Goal: Information Seeking & Learning: Learn about a topic

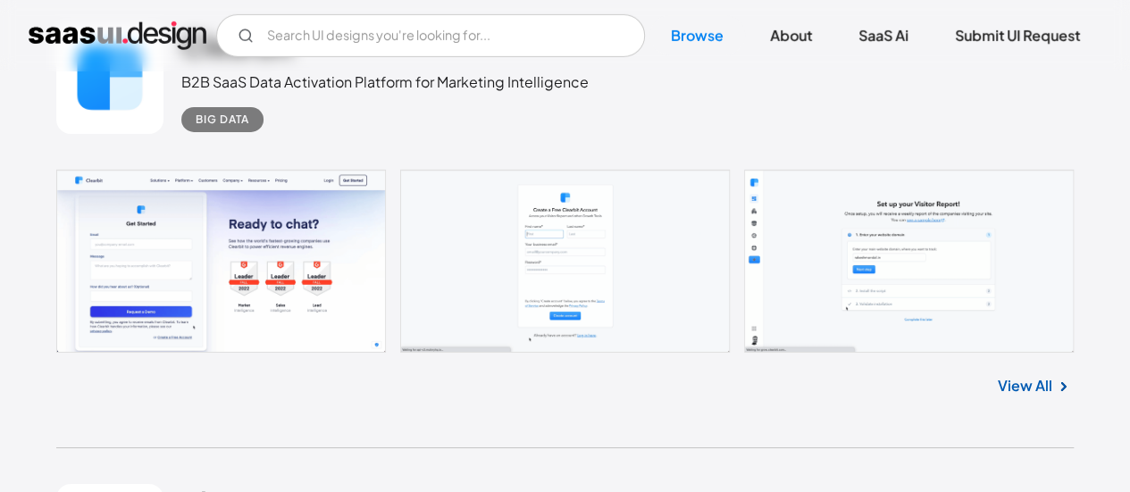
scroll to position [2906, 0]
click at [265, 203] on link at bounding box center [565, 261] width 1018 height 183
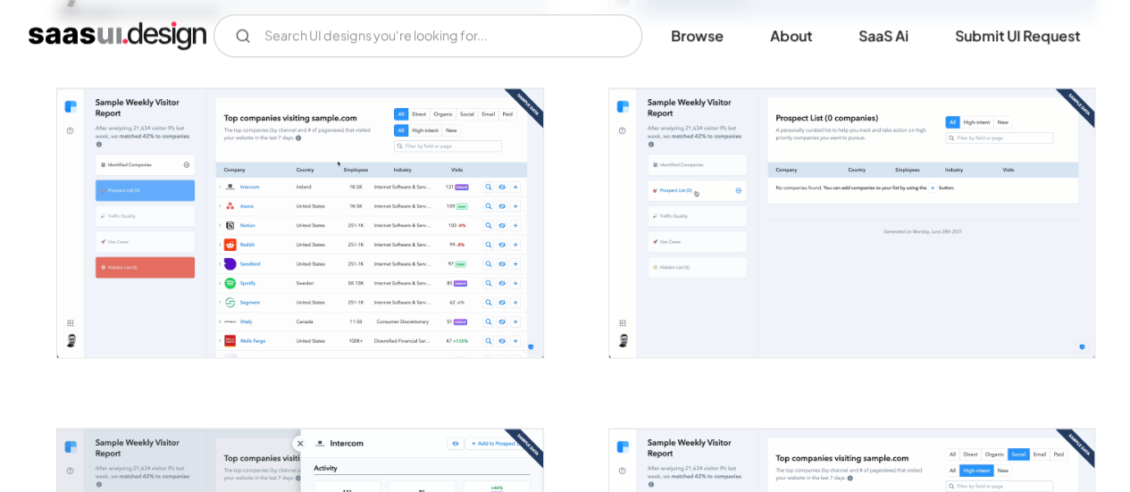
scroll to position [1011, 0]
click at [68, 50] on div "V7 Labs Gen AI Application Design Best-in-class data labeling tool. GenAI Close…" at bounding box center [565, 35] width 1073 height 43
click at [68, 33] on img "home" at bounding box center [118, 35] width 178 height 29
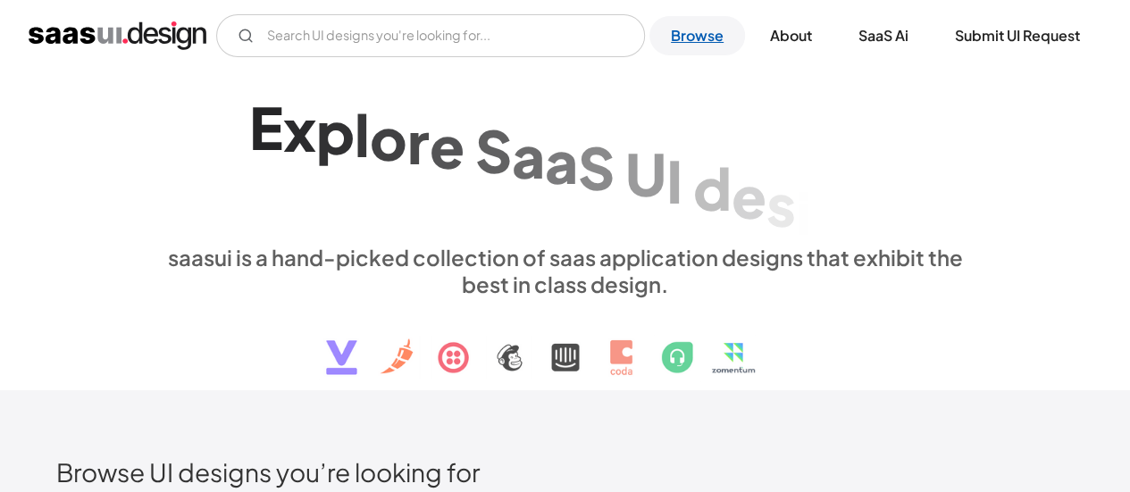
click at [673, 44] on link "Browse" at bounding box center [698, 35] width 96 height 39
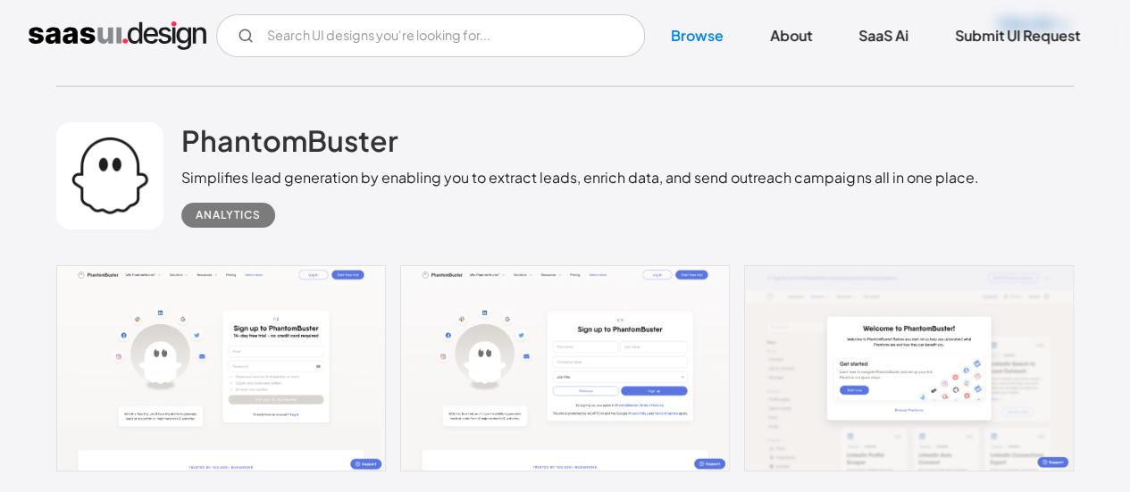
scroll to position [3261, 0]
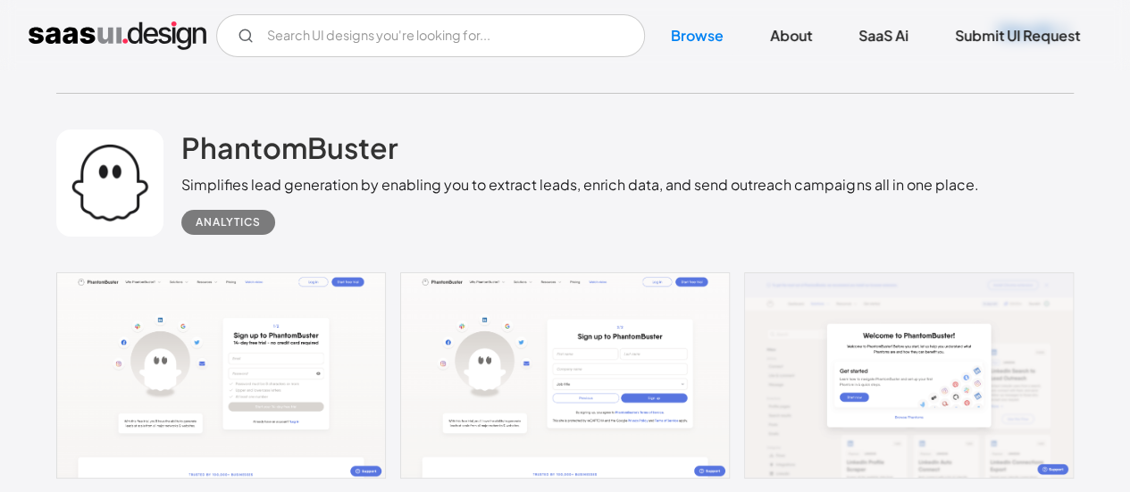
click at [318, 183] on div "Simplifies lead generation by enabling you to extract leads, enrich data, and s…" at bounding box center [579, 184] width 797 height 21
click at [893, 37] on link "SaaS Ai" at bounding box center [883, 35] width 93 height 39
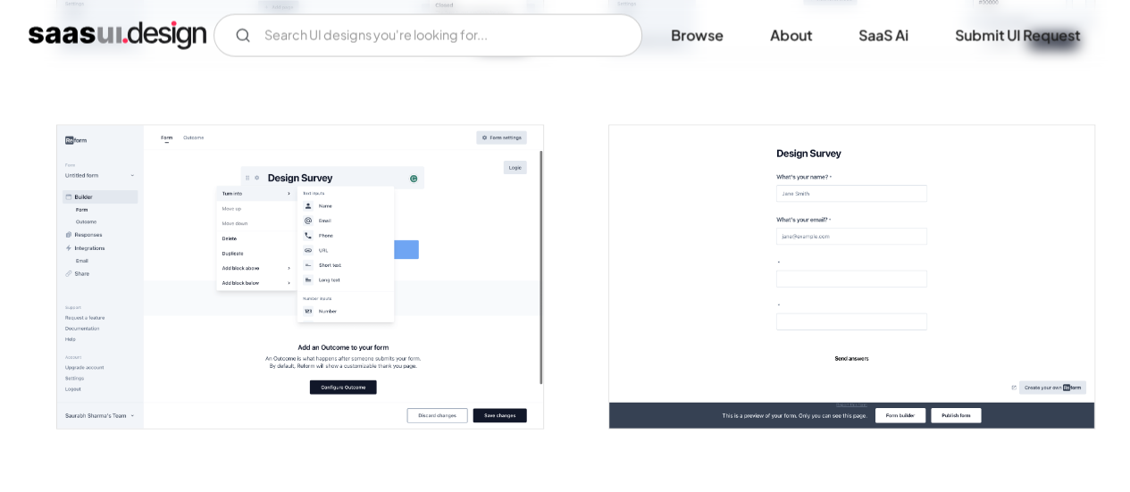
scroll to position [1746, 0]
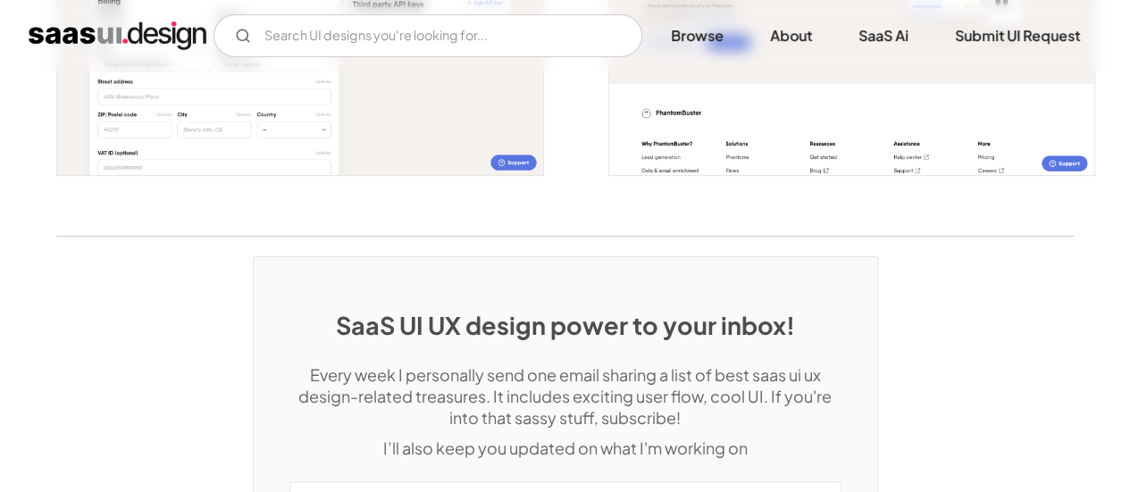
scroll to position [3632, 0]
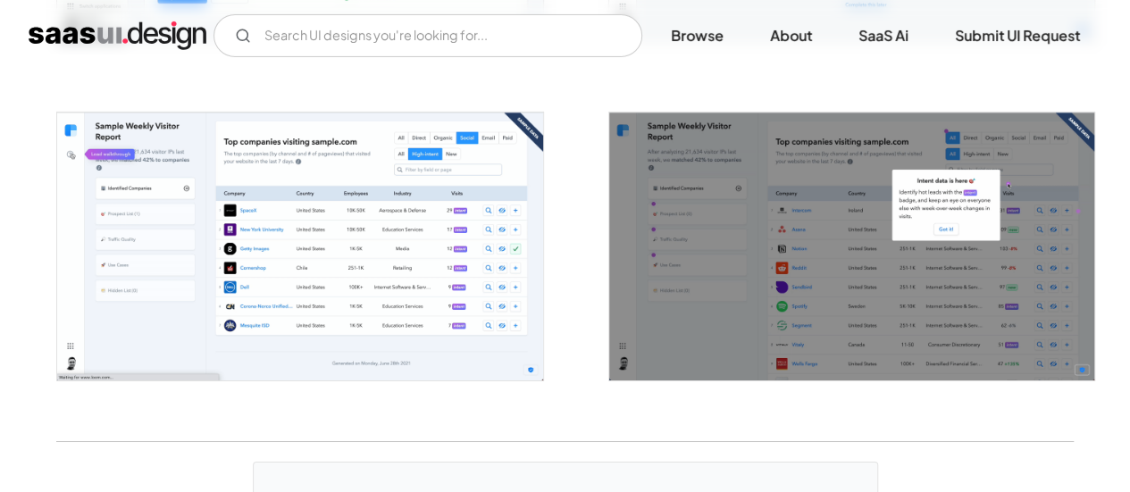
scroll to position [3058, 0]
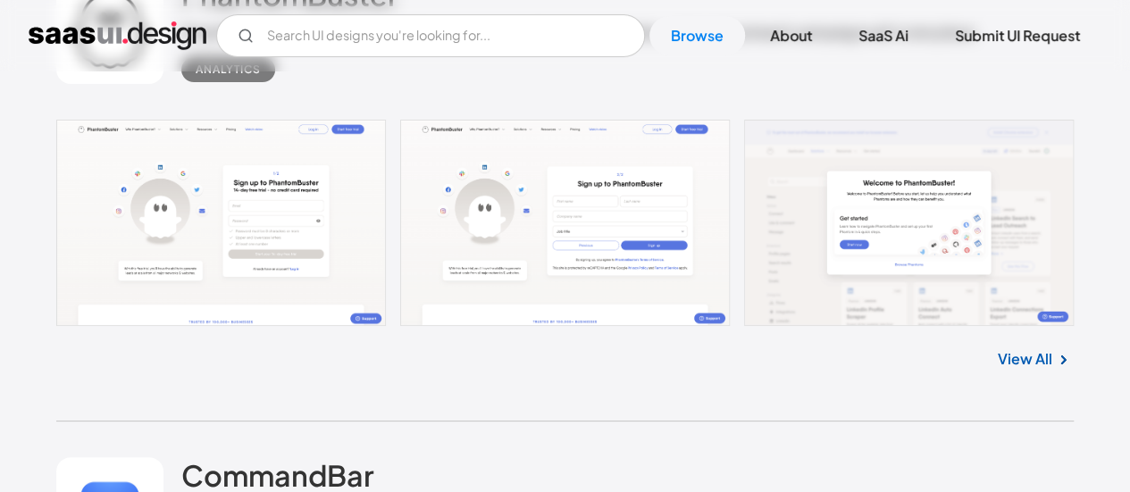
scroll to position [3410, 0]
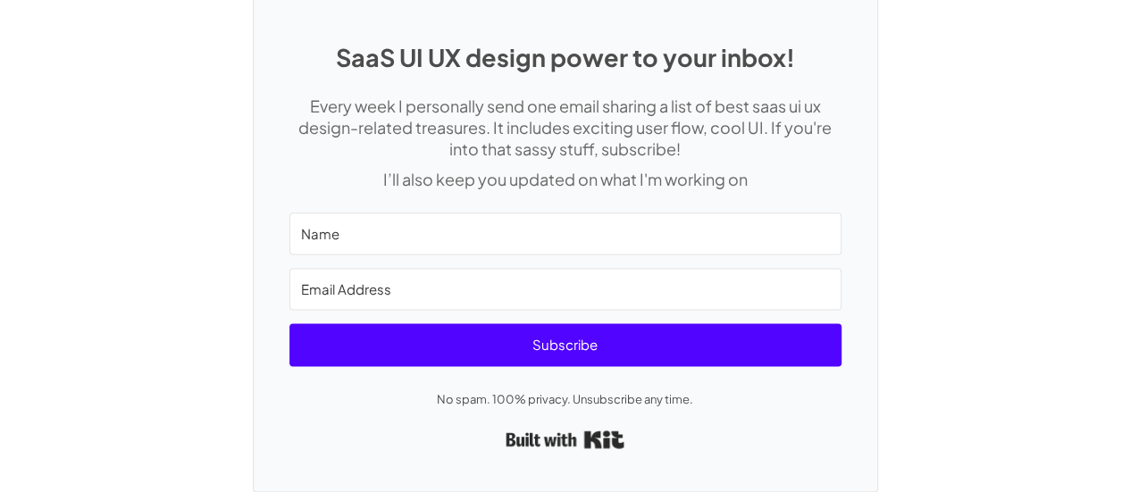
scroll to position [4493, 0]
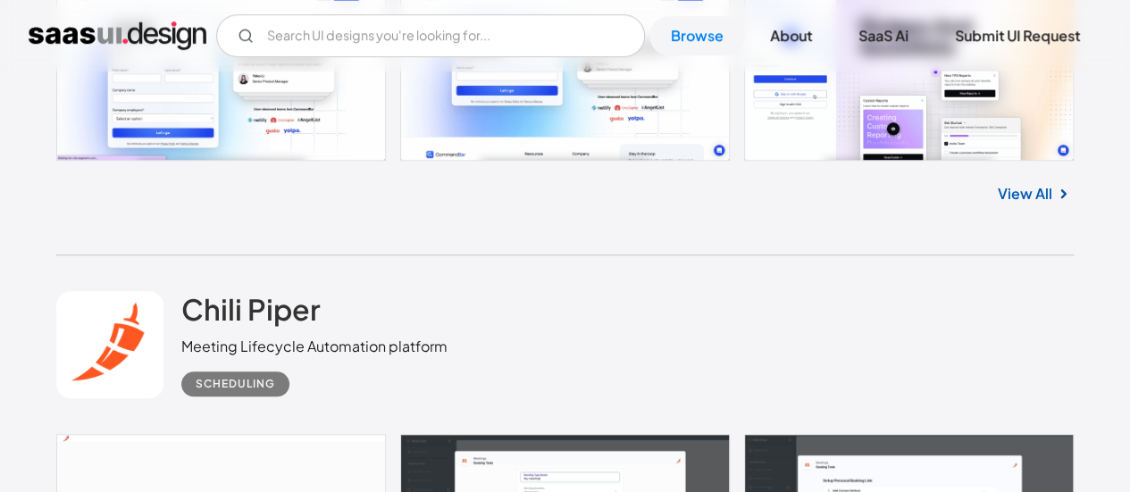
scroll to position [4025, 0]
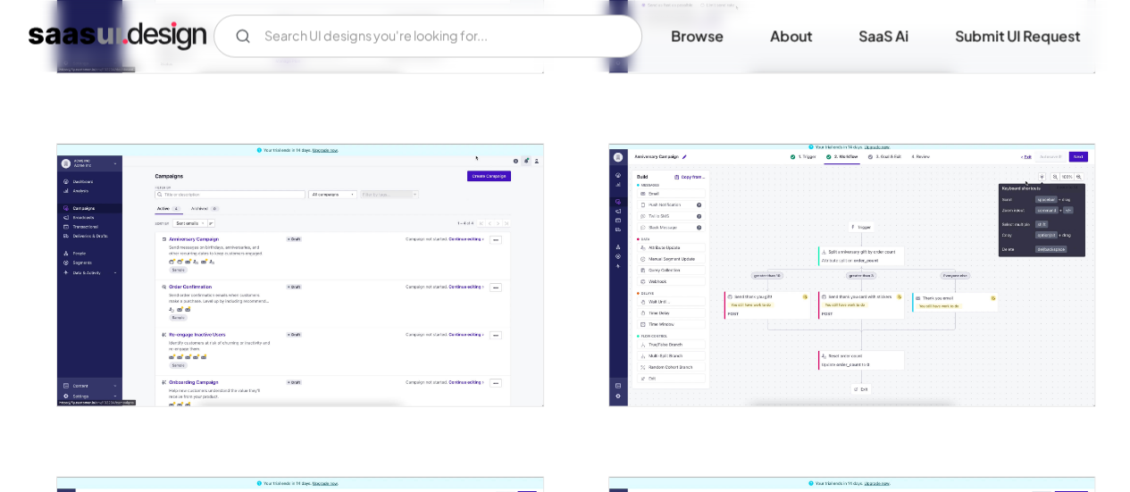
scroll to position [1621, 0]
